Goal: Task Accomplishment & Management: Manage account settings

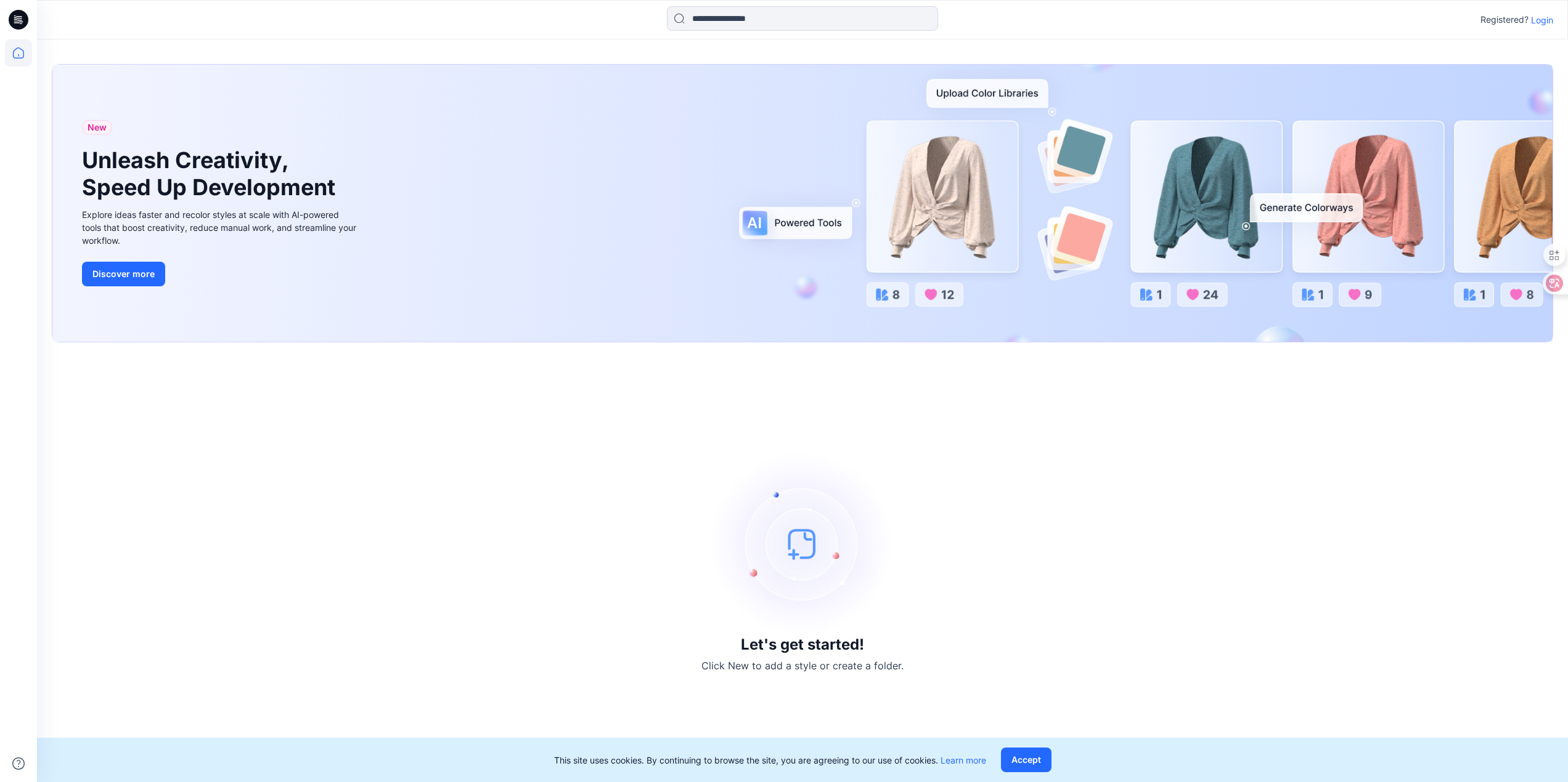
click at [1526, 23] on p "Registered?" at bounding box center [1504, 19] width 48 height 14
click at [1544, 23] on p "Login" at bounding box center [1542, 20] width 22 height 13
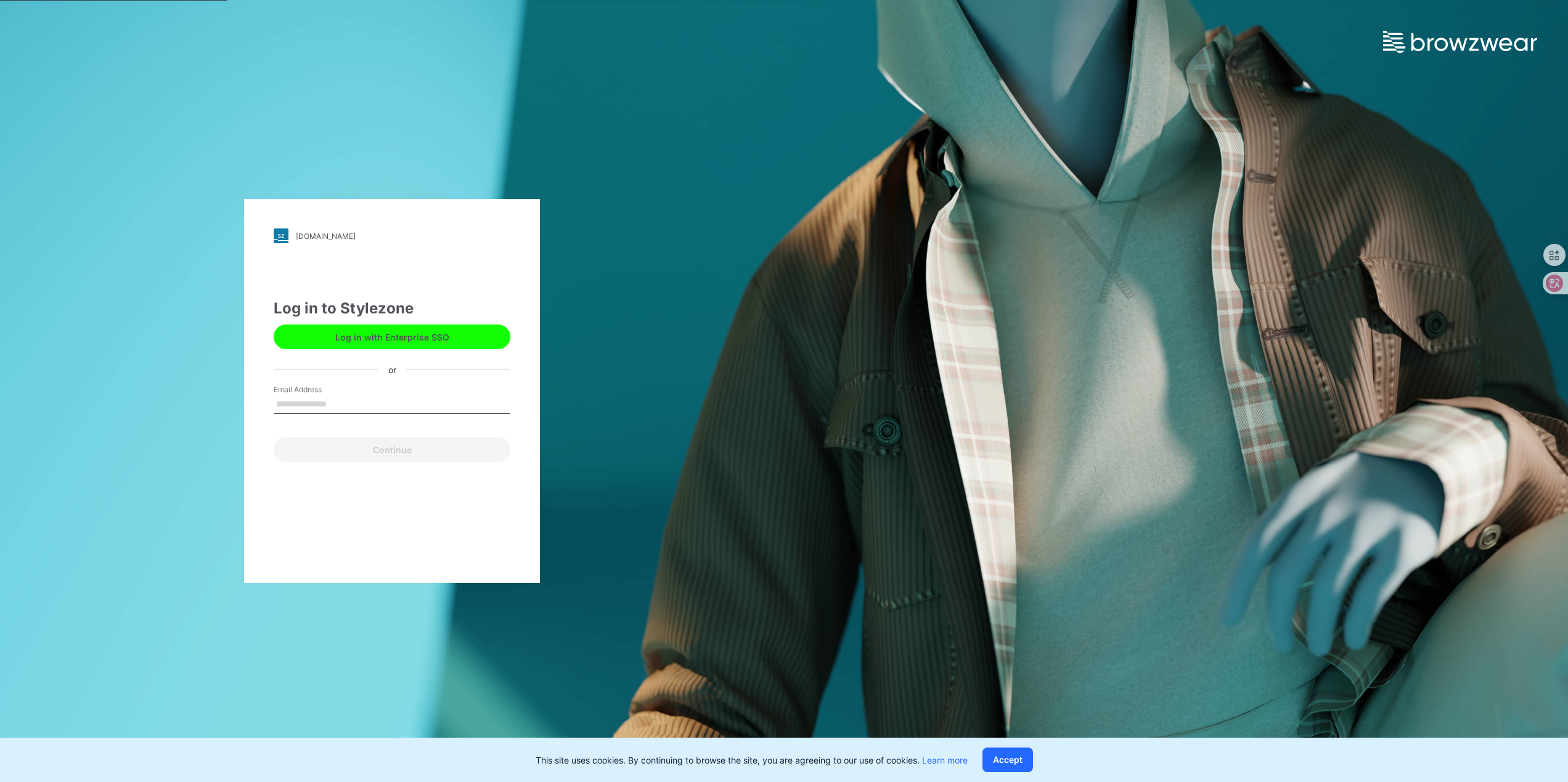
click at [388, 404] on input "Email Address" at bounding box center [391, 404] width 237 height 19
type input "**********"
click at [435, 456] on button "Continue" at bounding box center [391, 450] width 237 height 25
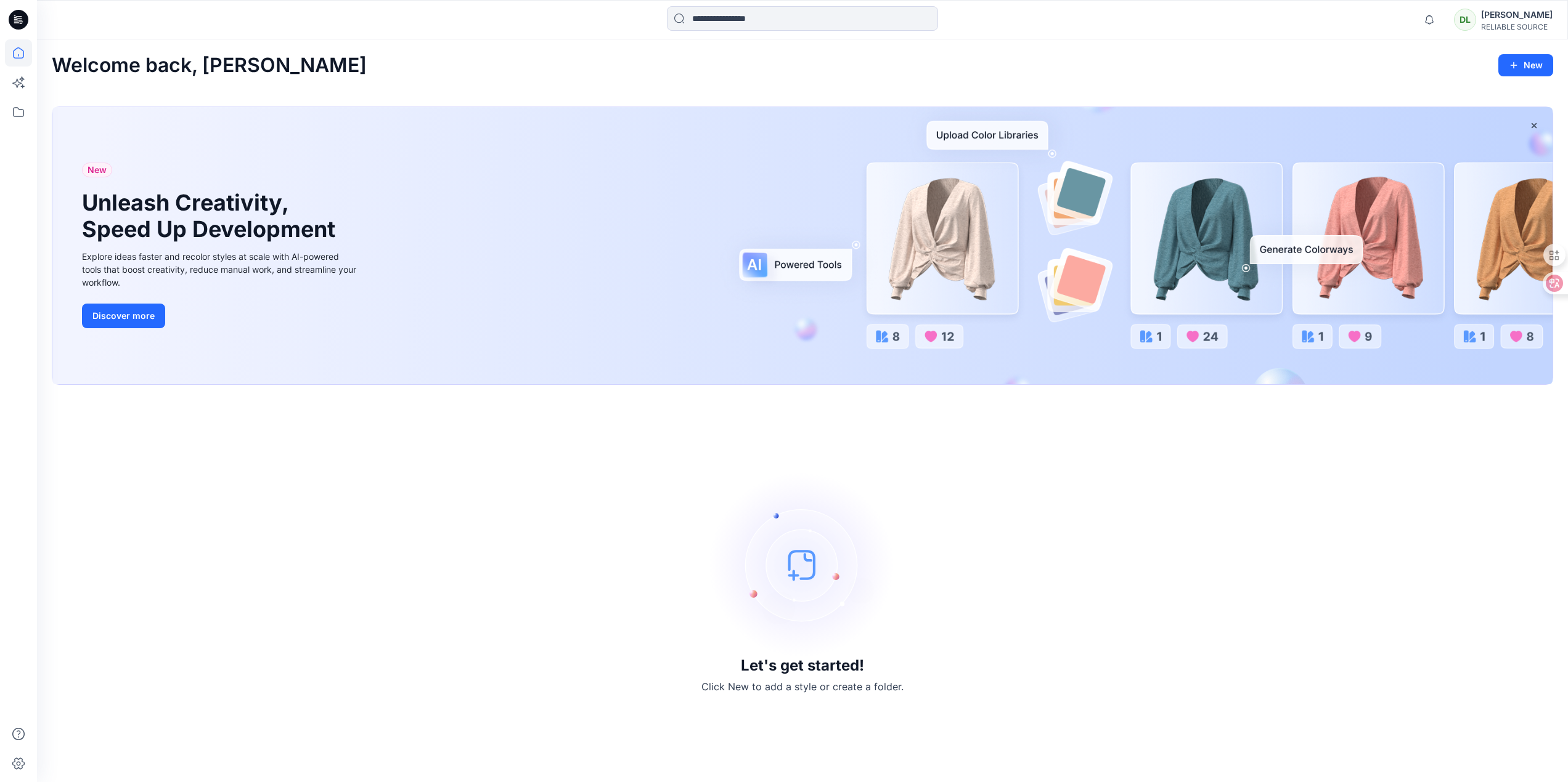
click at [512, 473] on div "Let's get started! Click New to add a style or create a folder." at bounding box center [802, 583] width 1501 height 368
click at [771, 739] on div "Let's get started! Click New to add a style or create a folder." at bounding box center [802, 583] width 1501 height 368
click at [16, 113] on icon at bounding box center [18, 112] width 27 height 27
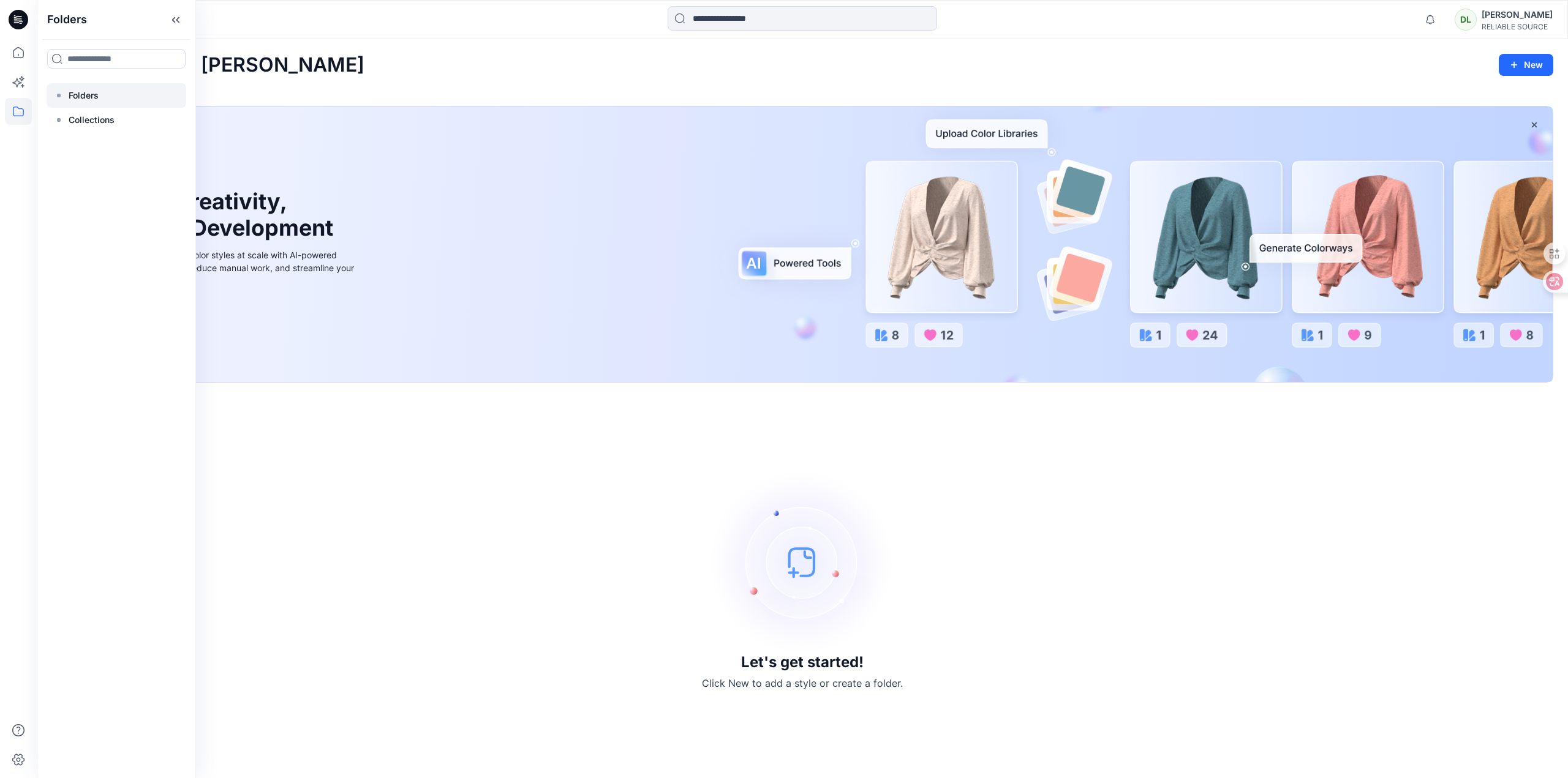
click at [89, 104] on div at bounding box center [116, 95] width 139 height 25
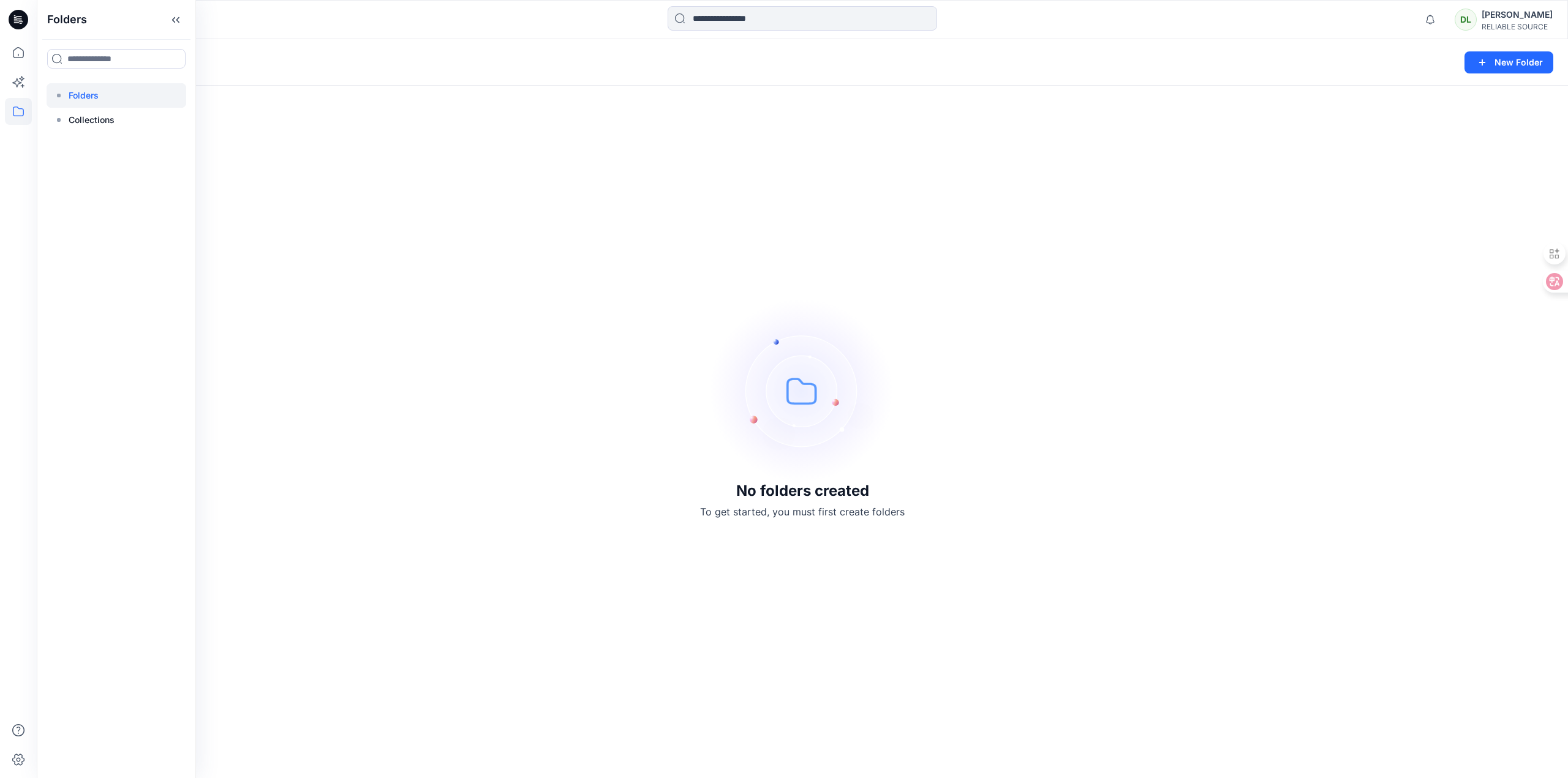
click at [1395, 230] on div "No folders created To get started, you must first create folders" at bounding box center [802, 408] width 1531 height 739
click at [12, 199] on div at bounding box center [18, 408] width 27 height 739
click at [21, 58] on icon at bounding box center [18, 52] width 27 height 27
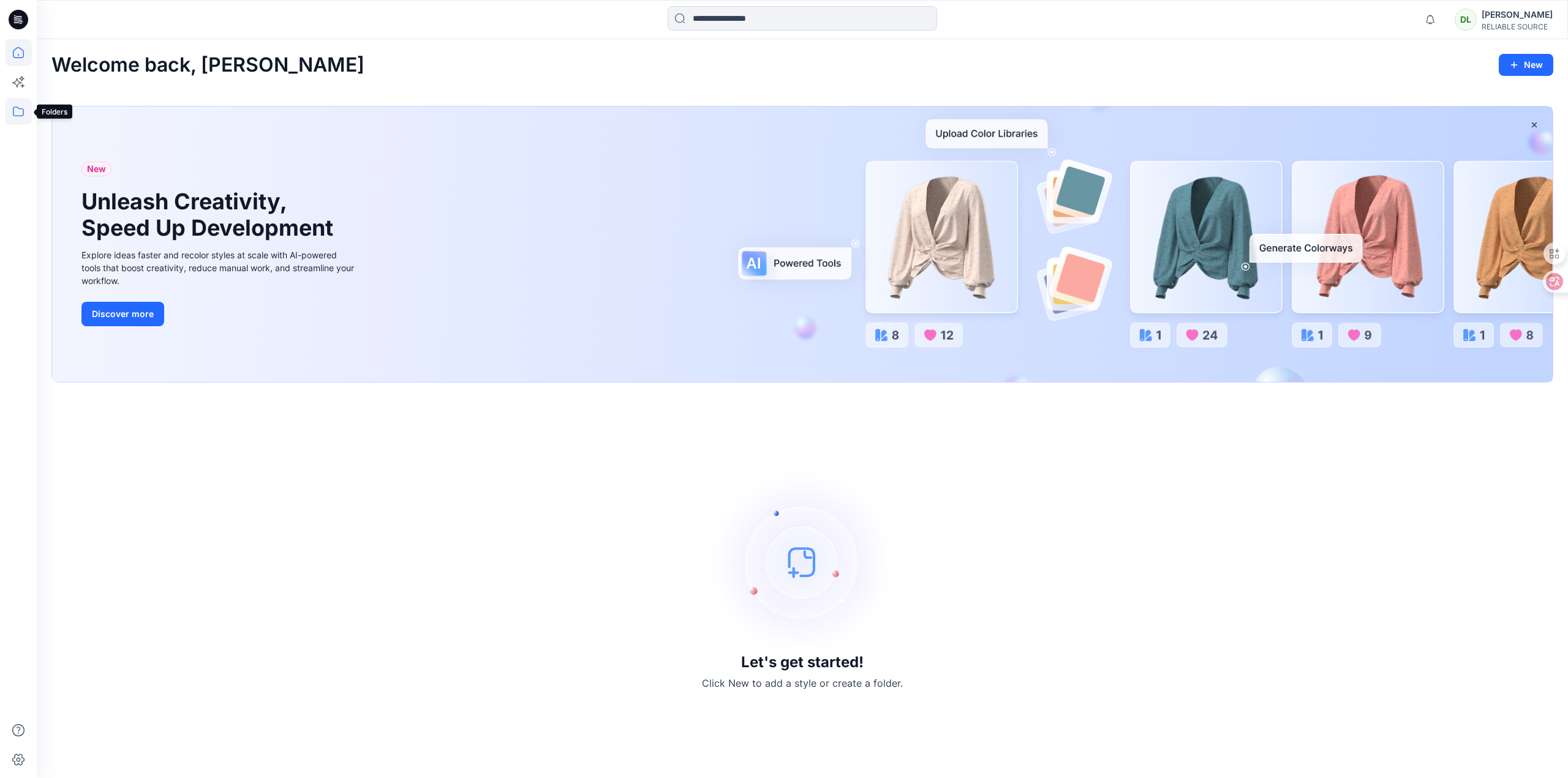
click at [23, 108] on icon at bounding box center [18, 111] width 27 height 27
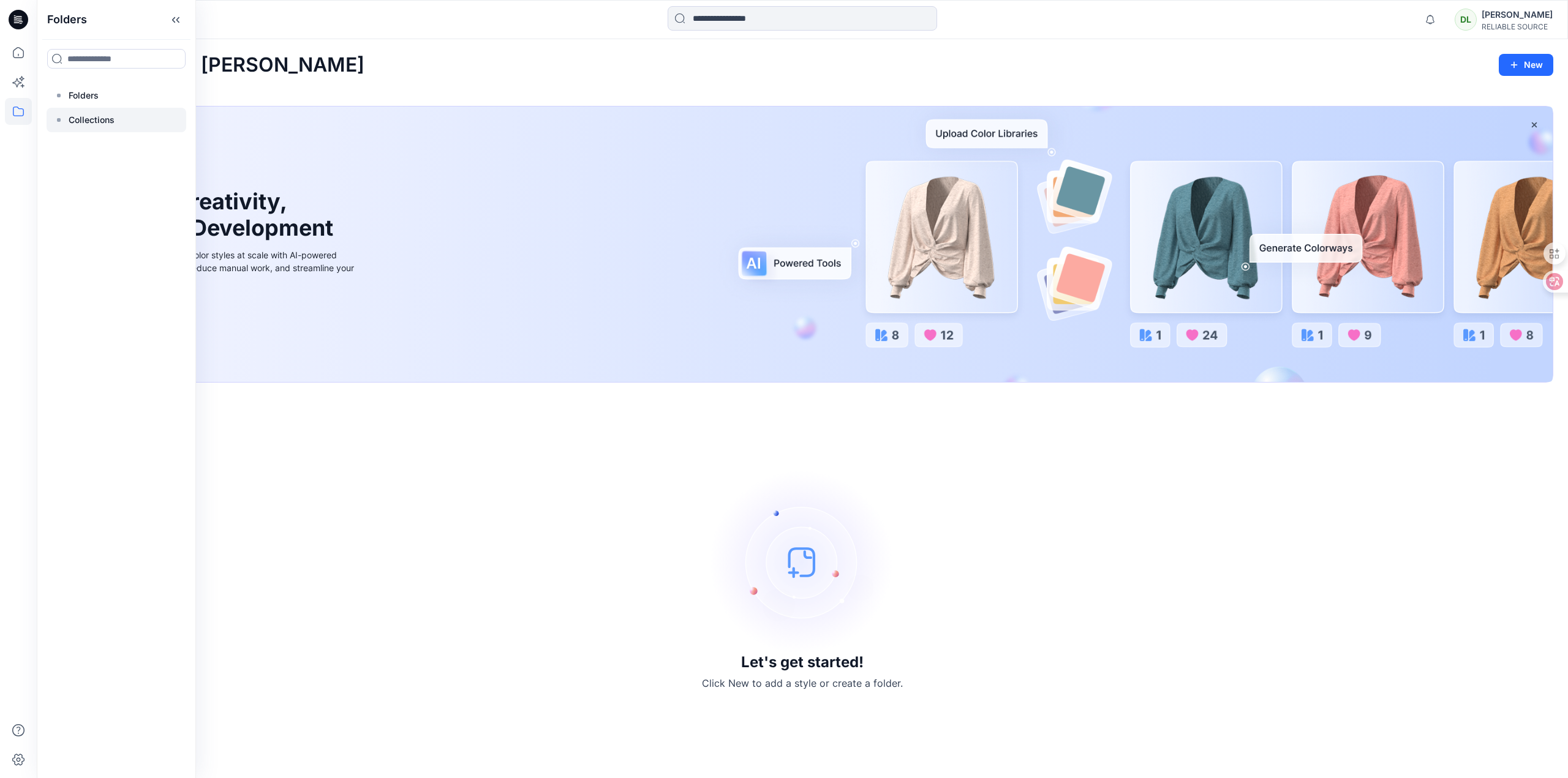
click at [89, 122] on p "Collections" at bounding box center [91, 119] width 46 height 14
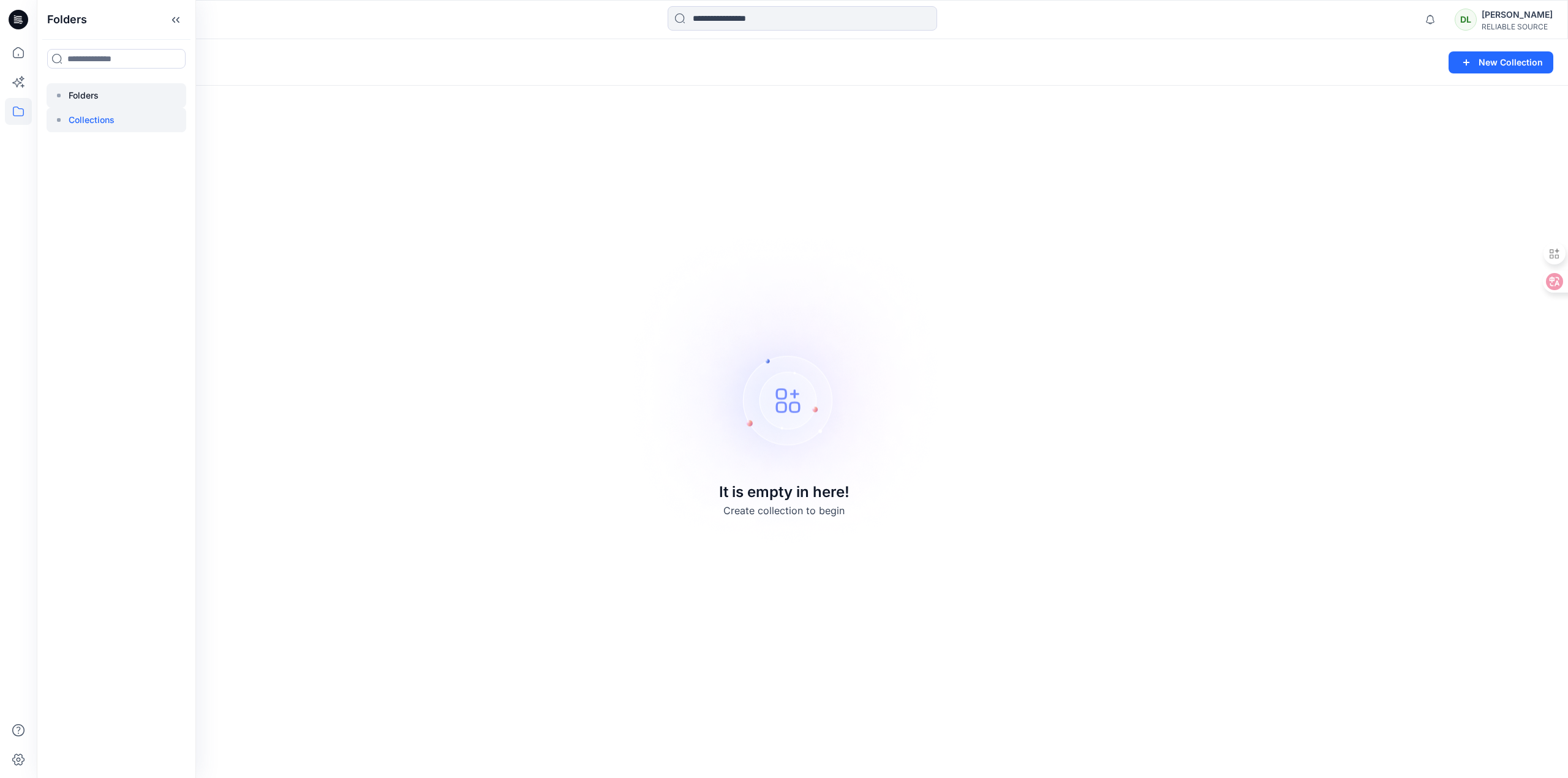
click at [93, 95] on p "Folders" at bounding box center [84, 95] width 30 height 14
click at [1504, 64] on button "New Folder" at bounding box center [1508, 62] width 89 height 22
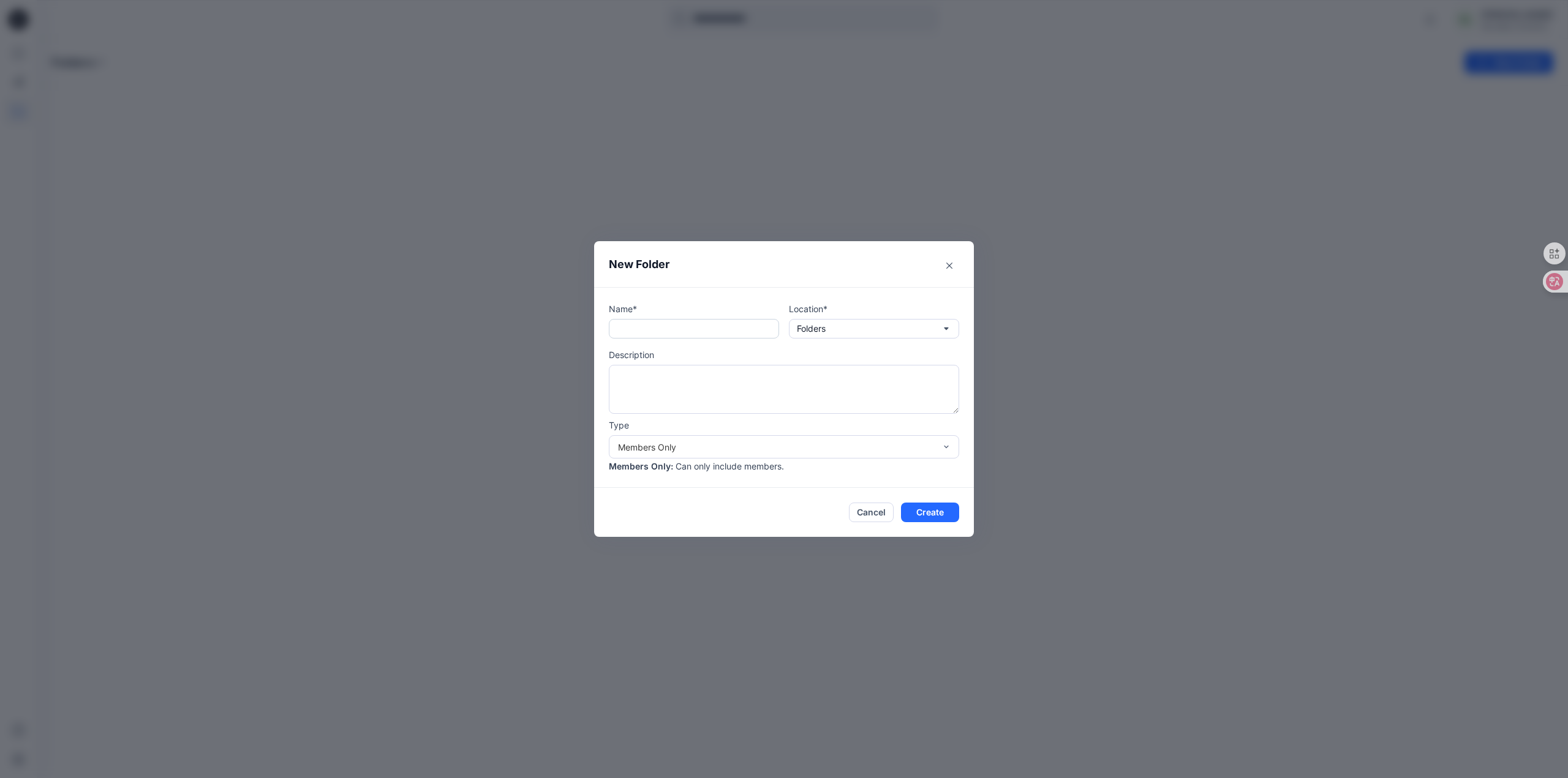
click at [686, 327] on input "text" at bounding box center [694, 329] width 170 height 20
click at [767, 447] on div "Members Only" at bounding box center [777, 447] width 317 height 13
click at [767, 441] on div "Members Only" at bounding box center [777, 447] width 317 height 13
click at [950, 269] on button "Close" at bounding box center [949, 266] width 20 height 20
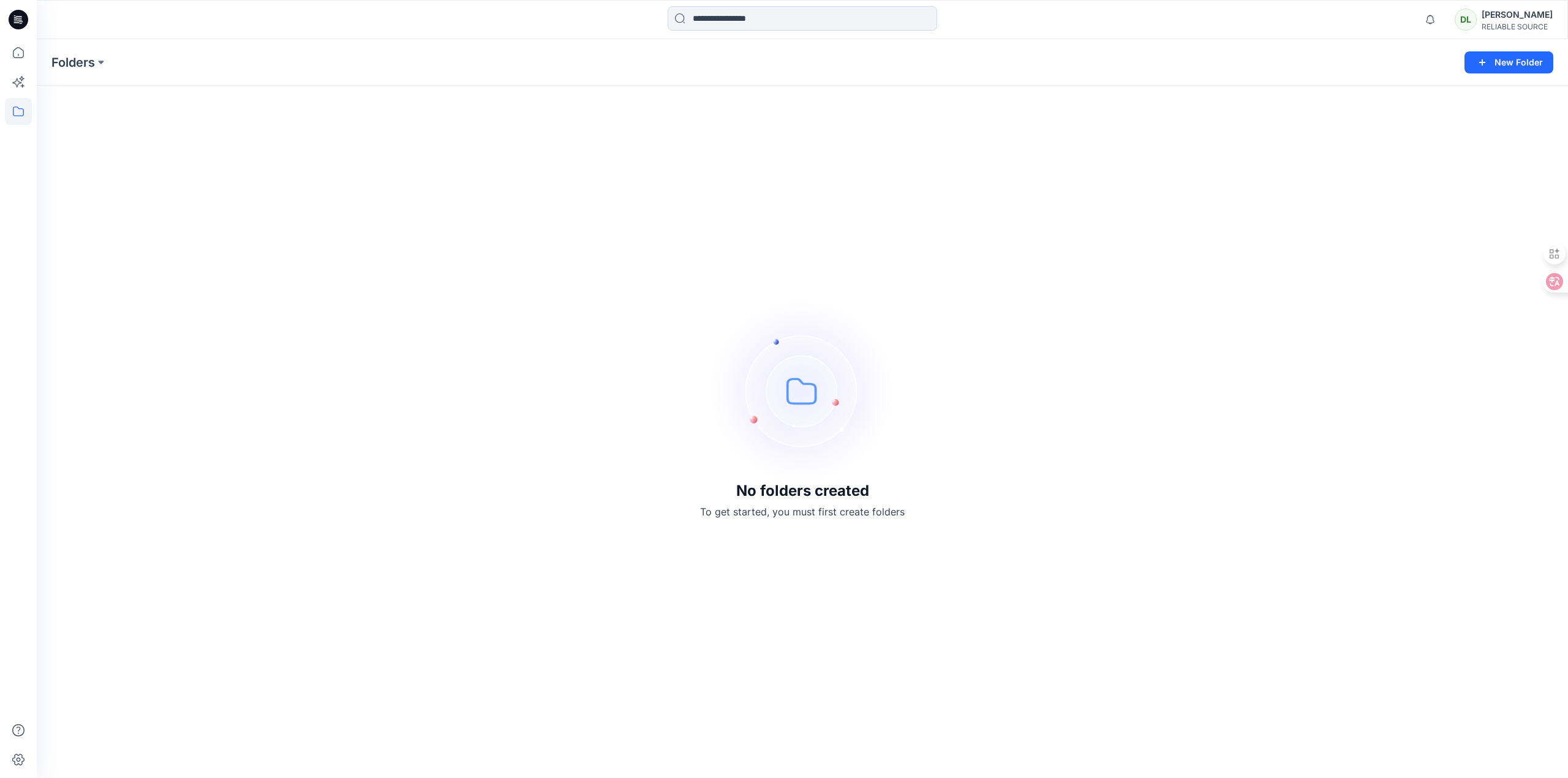
click at [1466, 19] on div "DL" at bounding box center [1466, 19] width 22 height 22
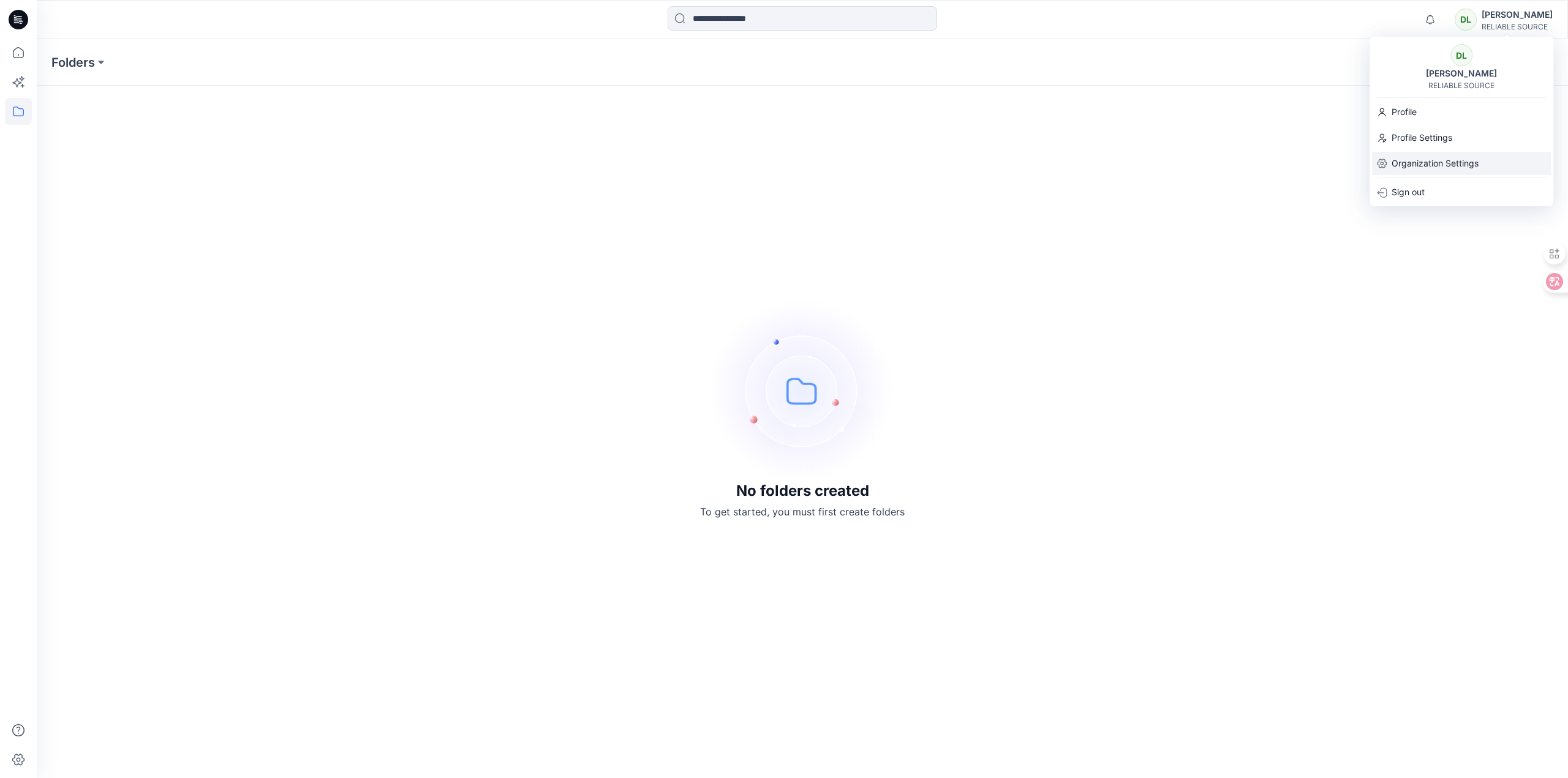
click at [1419, 167] on p "Organization Settings" at bounding box center [1435, 163] width 87 height 23
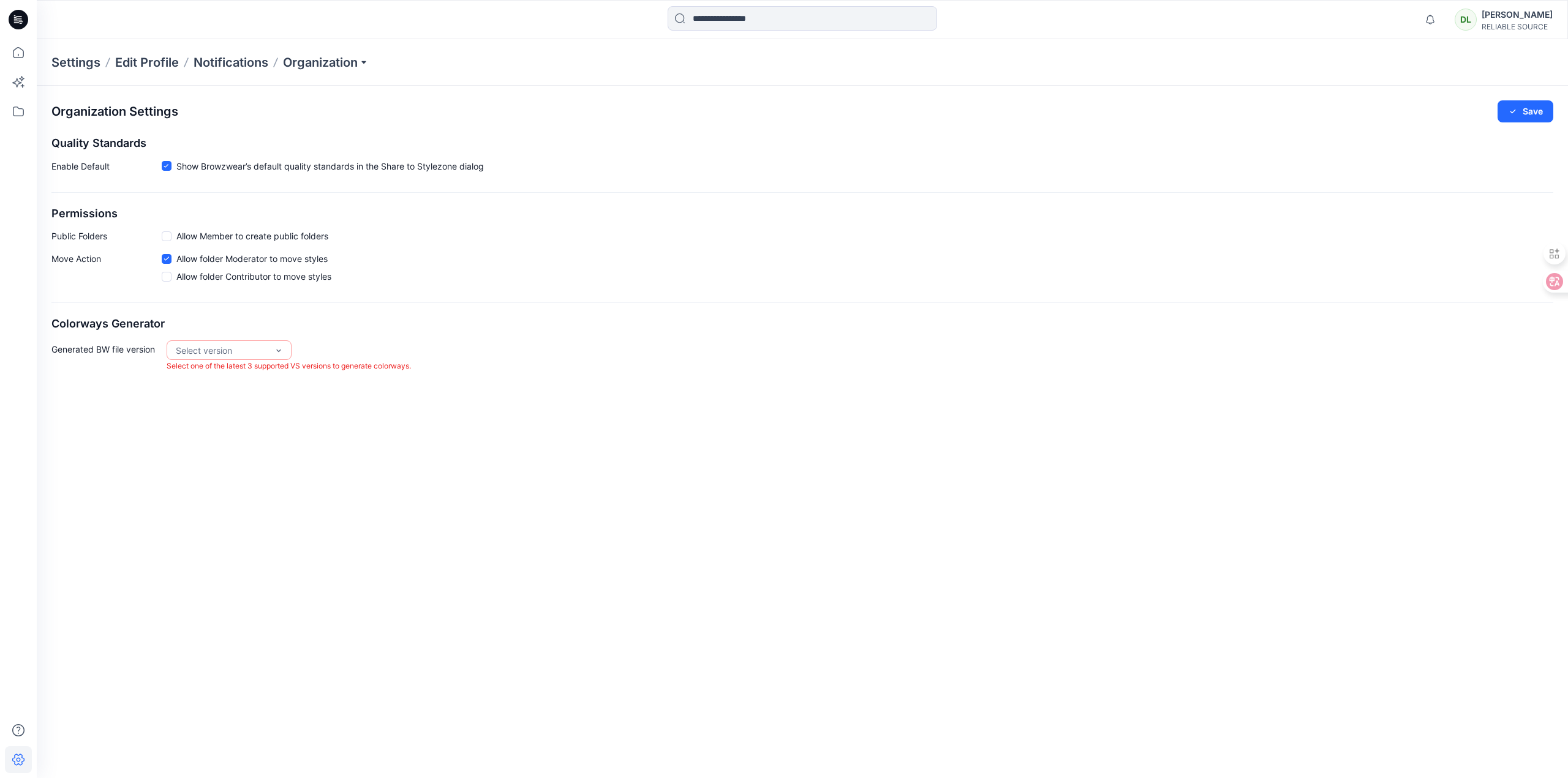
click at [399, 213] on h2 "Permissions" at bounding box center [802, 214] width 1501 height 13
drag, startPoint x: 399, startPoint y: 213, endPoint x: 784, endPoint y: 318, distance: 399.1
click at [784, 318] on h2 "Colorways Generator" at bounding box center [802, 324] width 1501 height 13
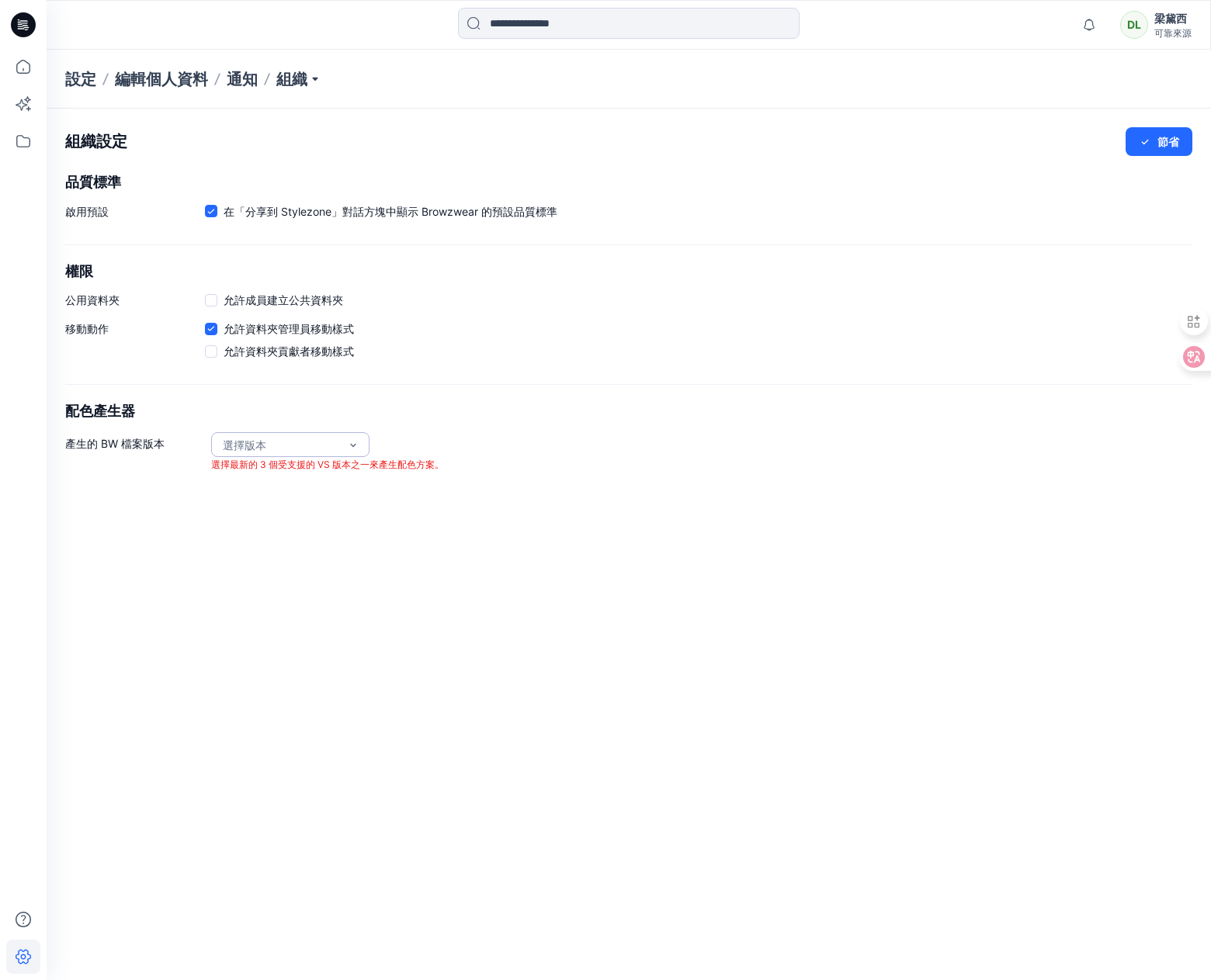
click at [263, 444] on font "選擇版本" at bounding box center [244, 444] width 43 height 13
click at [76, 561] on div "組織設定 節省 品質標準 啟用預設 在「分享到 Stylezone」對話方塊中顯示 Browzwear 的預設品質標準 權限 公用資料夾 允許成員建立公共資料…" at bounding box center [629, 544] width 1165 height 871
click at [213, 443] on div "選擇版本" at bounding box center [291, 444] width 158 height 25
click at [263, 574] on div "對比 2025.2 VS 2025.1 對比 2024.2 VS 2024.1" at bounding box center [291, 517] width 158 height 115
click at [115, 490] on div "組織設定 節省 品質標準 啟用預設 在「分享到 Stylezone」對話方塊中顯示 Browzwear 的預設品質標準 權限 公用資料夾 允許成員建立公共資料…" at bounding box center [629, 544] width 1165 height 871
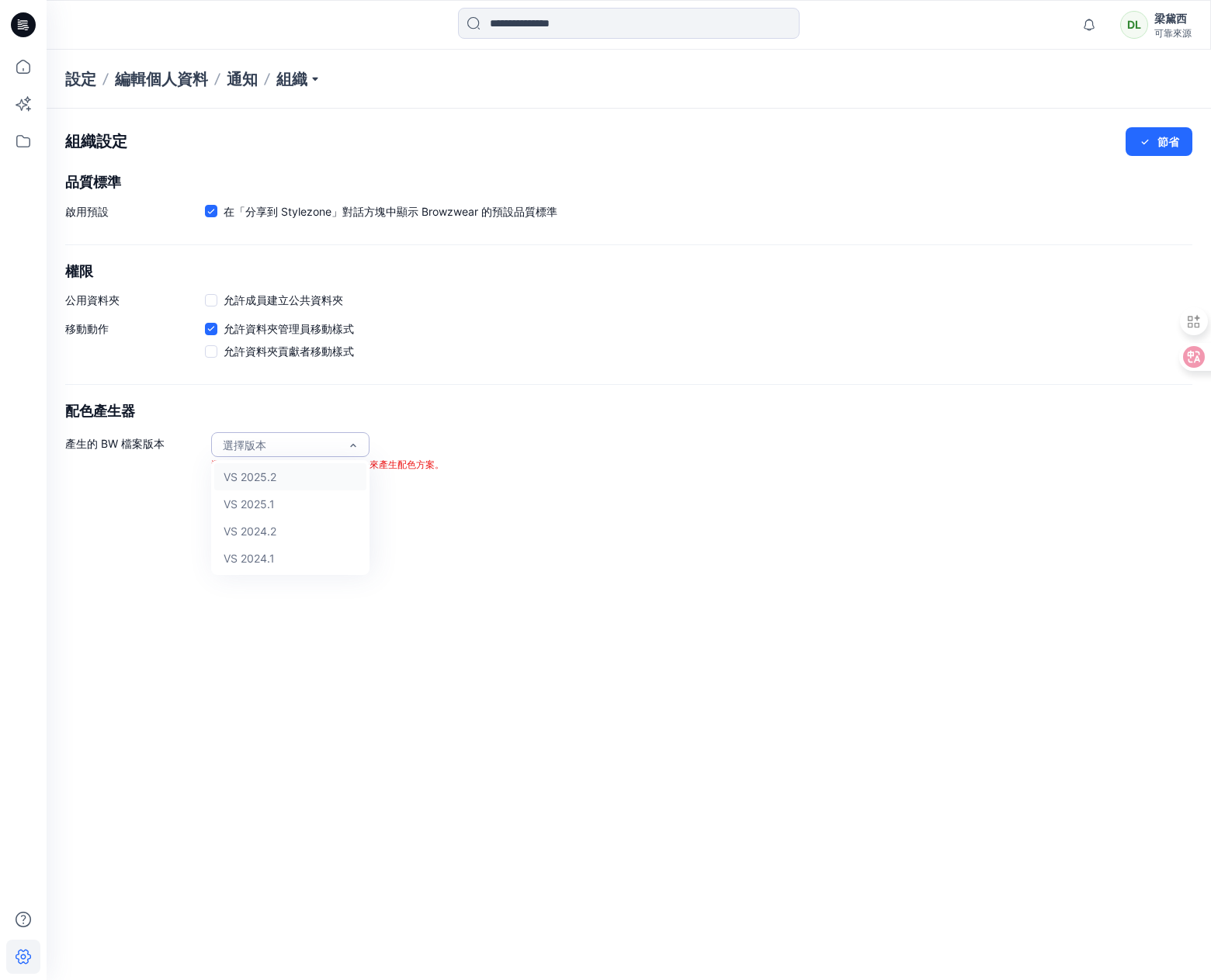
click at [331, 444] on div "選擇版本" at bounding box center [281, 444] width 117 height 17
click at [281, 603] on div "組織設定 節省 品質標準 啟用預設 在「分享到 Stylezone」對話方塊中顯示 Browzwear 的預設品質標準 權限 公用資料夾 允許成員建立公共資料…" at bounding box center [629, 544] width 1165 height 871
click at [281, 603] on div "組織設定 節省 品質標準 啟用預設 在「分享到 Stylezone」對話方塊中顯示 Browzwear 的預設品質標準 權限 公用資料夾 允許成員建立公共資料…" at bounding box center [629, 544] width 1165 height 871
click at [112, 606] on div "組織設定 節省 品質標準 啟用預設 在「分享到 Stylezone」對話方塊中顯示 Browzwear 的預設品質標準 權限 公用資料夾 允許成員建立公共資料…" at bounding box center [629, 544] width 1165 height 871
click at [293, 446] on div "選擇版本" at bounding box center [281, 444] width 117 height 17
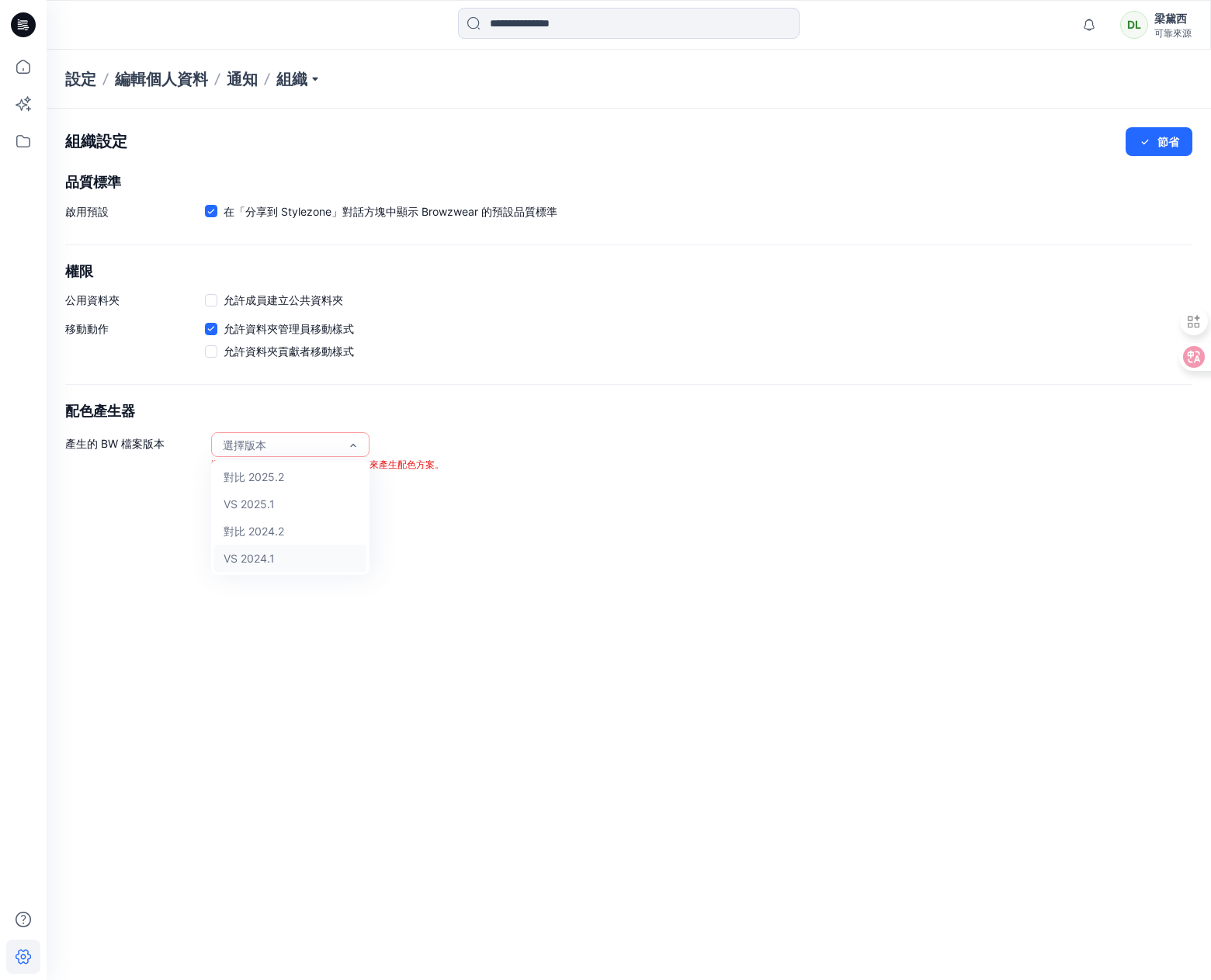
click at [466, 783] on div "組織設定 節省 品質標準 啟用預設 在「分享到 Stylezone」對話方塊中顯示 Browzwear 的預設品質標準 權限 公用資料夾 允許成員建立公共資料…" at bounding box center [629, 544] width 1165 height 871
click at [331, 447] on div "選擇版本" at bounding box center [281, 444] width 117 height 17
click at [704, 415] on h2 "配色產生器" at bounding box center [629, 411] width 1127 height 17
click at [1014, 212] on div "啟用預設 在「分享到 Stylezone」對話方塊中顯示 Browzwear 的預設品質標準" at bounding box center [629, 215] width 1127 height 23
click at [120, 650] on div "組織設定 節省 品質標準 啟用預設 在「分享到 Stylezone」對話方塊中顯示 Browzwear 的預設品質標準 權限 公用資料夾 允許成員建立公共資料…" at bounding box center [629, 544] width 1165 height 871
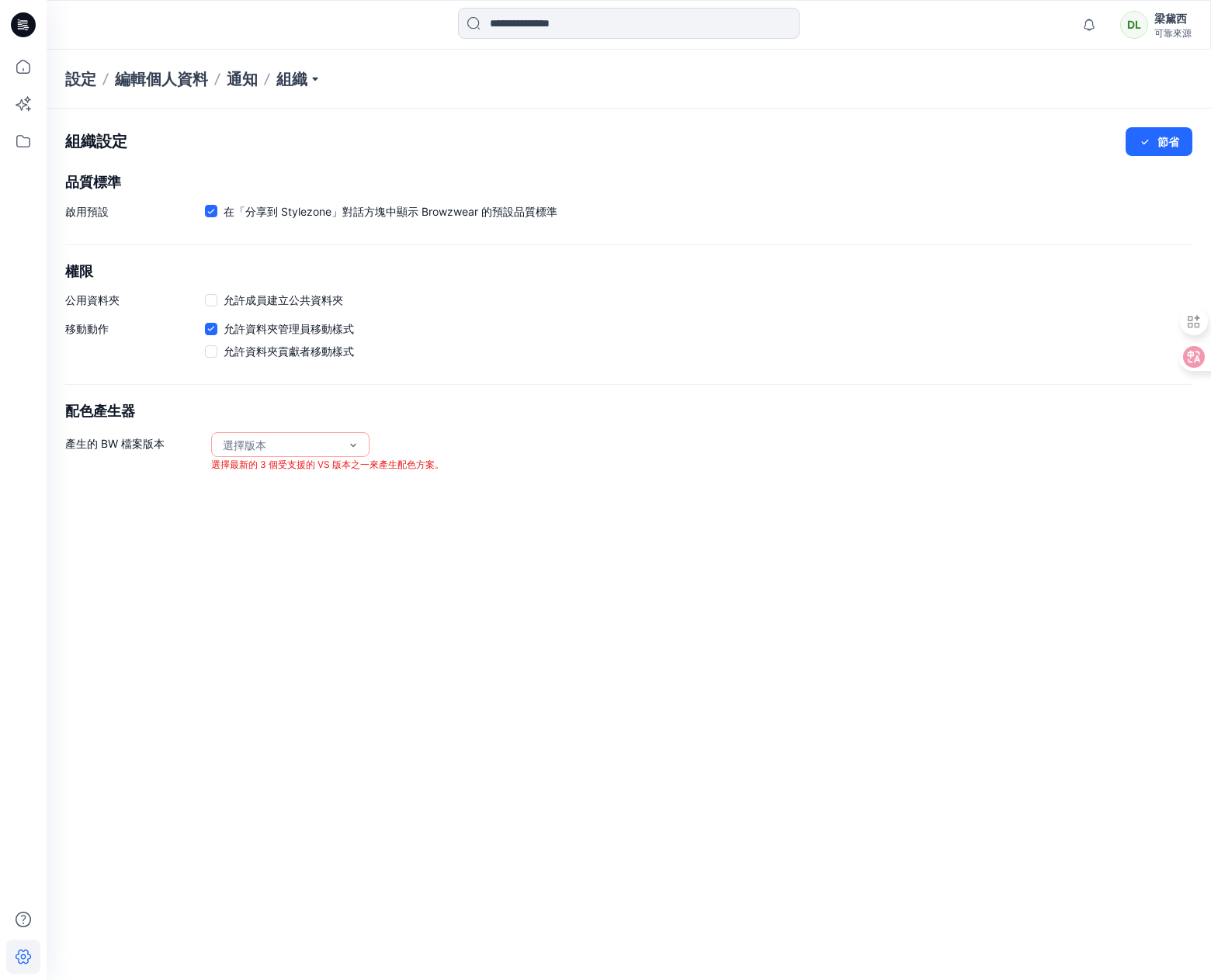
click at [834, 417] on h2 "配色產生器" at bounding box center [629, 411] width 1127 height 17
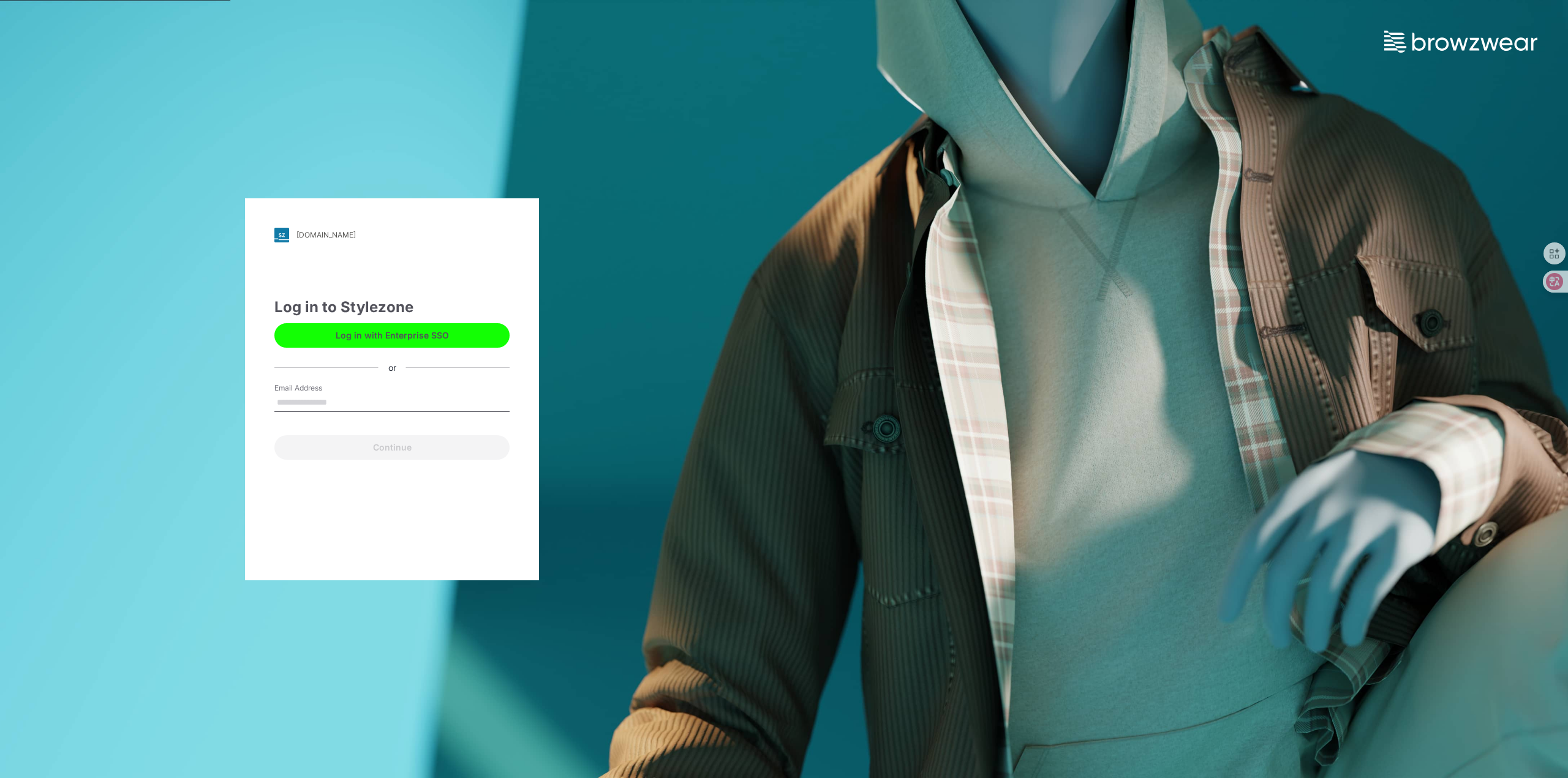
drag, startPoint x: 386, startPoint y: 397, endPoint x: 386, endPoint y: 412, distance: 15.0
click at [386, 397] on input "Email Address" at bounding box center [392, 403] width 235 height 19
type input "**********"
click at [371, 445] on button "Continue" at bounding box center [392, 448] width 235 height 25
